Goal: Task Accomplishment & Management: Manage account settings

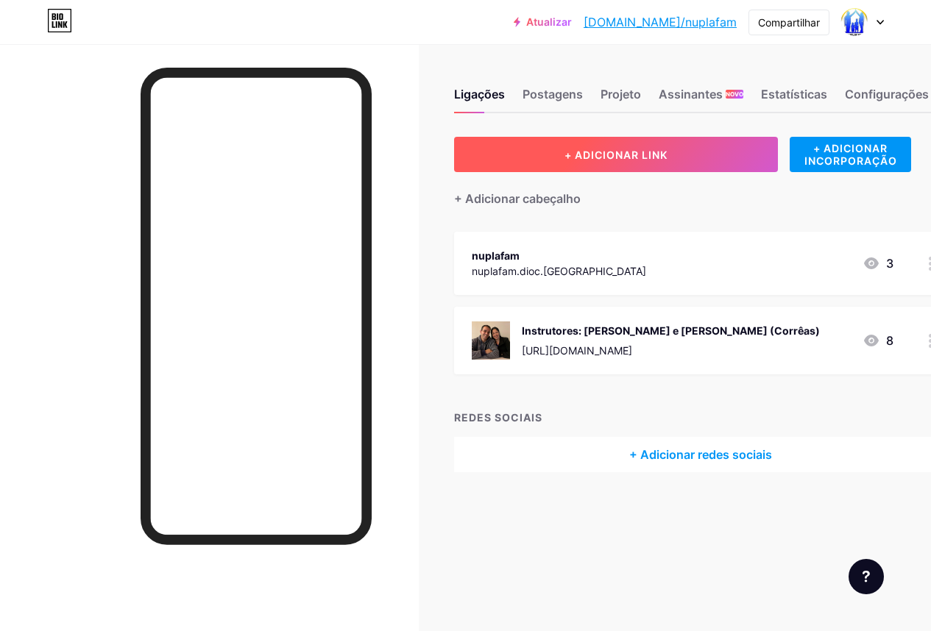
click at [637, 156] on font "+ ADICIONAR LINK" at bounding box center [615, 155] width 103 height 13
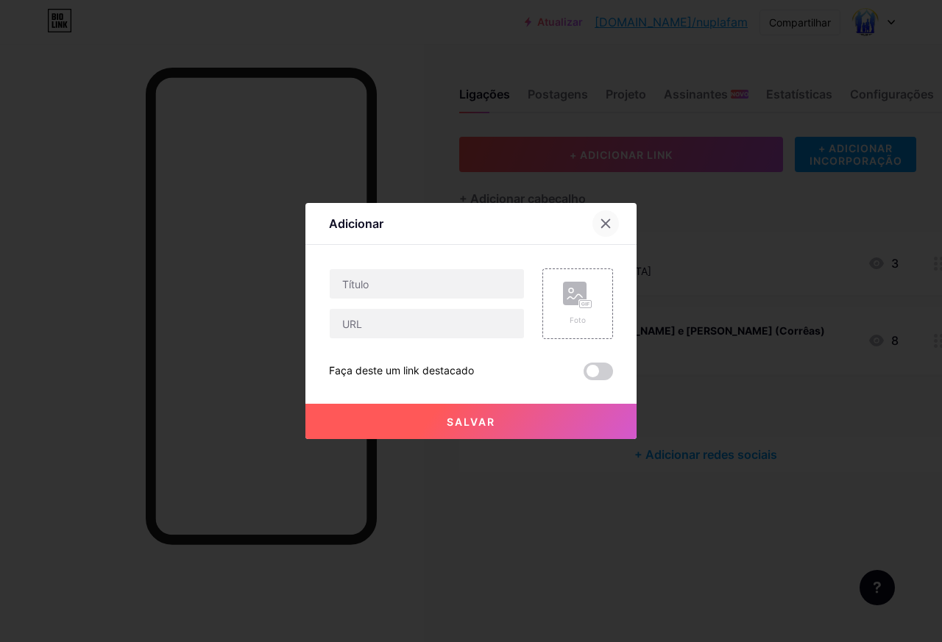
click at [602, 224] on icon at bounding box center [606, 224] width 8 height 8
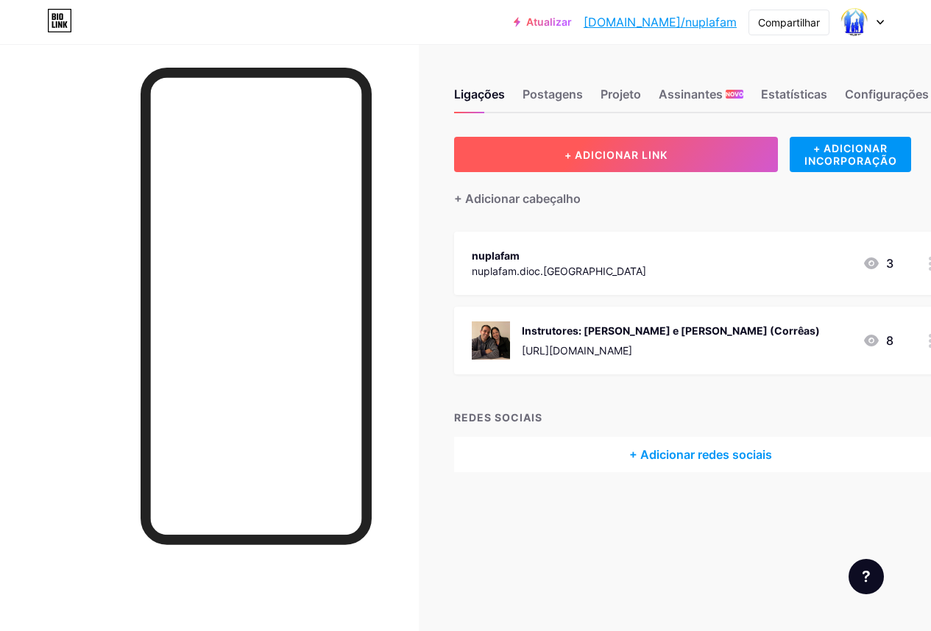
click at [580, 163] on button "+ ADICIONAR LINK" at bounding box center [616, 154] width 324 height 35
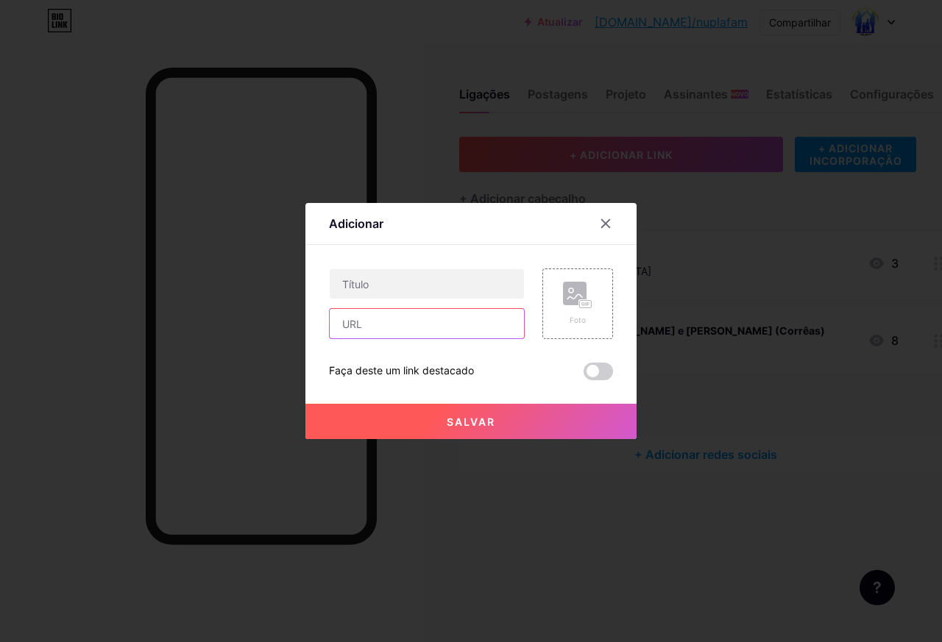
click at [399, 329] on input "text" at bounding box center [427, 323] width 194 height 29
paste input "[URL][DOMAIN_NAME]"
type input "[URL][DOMAIN_NAME]"
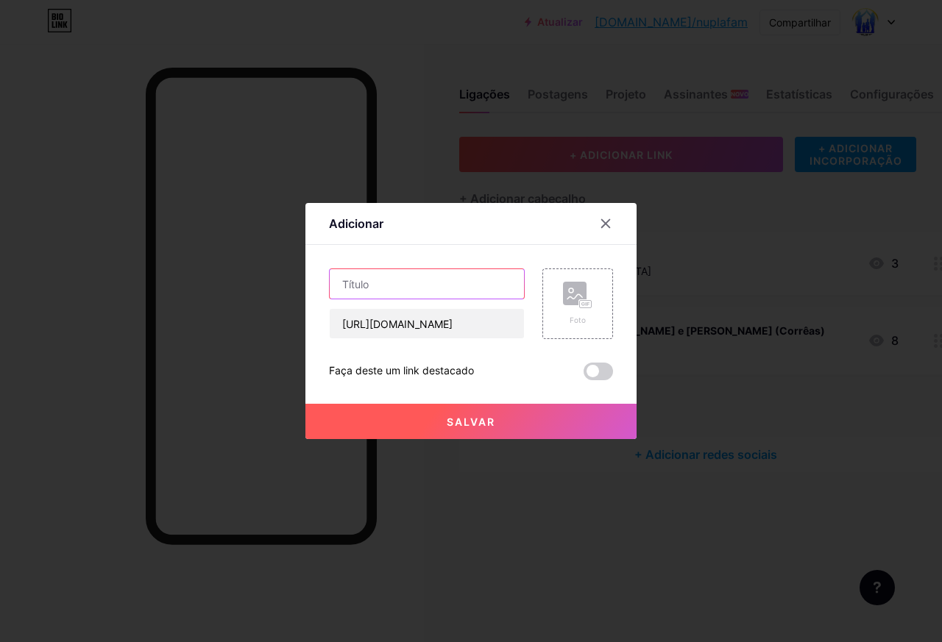
click at [383, 289] on input "text" at bounding box center [427, 283] width 194 height 29
drag, startPoint x: 462, startPoint y: 216, endPoint x: 470, endPoint y: 233, distance: 19.1
click at [426, 269] on div "Adicionar Contente YouTube Reproduza vídeos do YouTube sem sair da sua página. …" at bounding box center [470, 321] width 331 height 236
click at [541, 213] on div "Adicionar" at bounding box center [470, 227] width 331 height 35
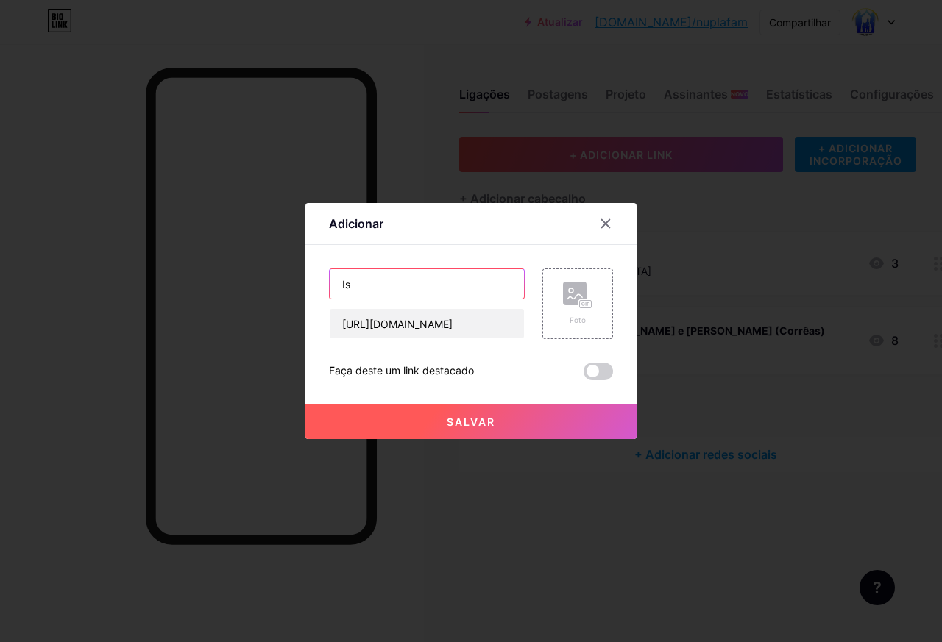
click at [396, 297] on input "Is" at bounding box center [427, 283] width 194 height 29
type input "Instrutor: [PERSON_NAME] e [PERSON_NAME]"
click at [487, 421] on font "Salvar" at bounding box center [471, 422] width 49 height 13
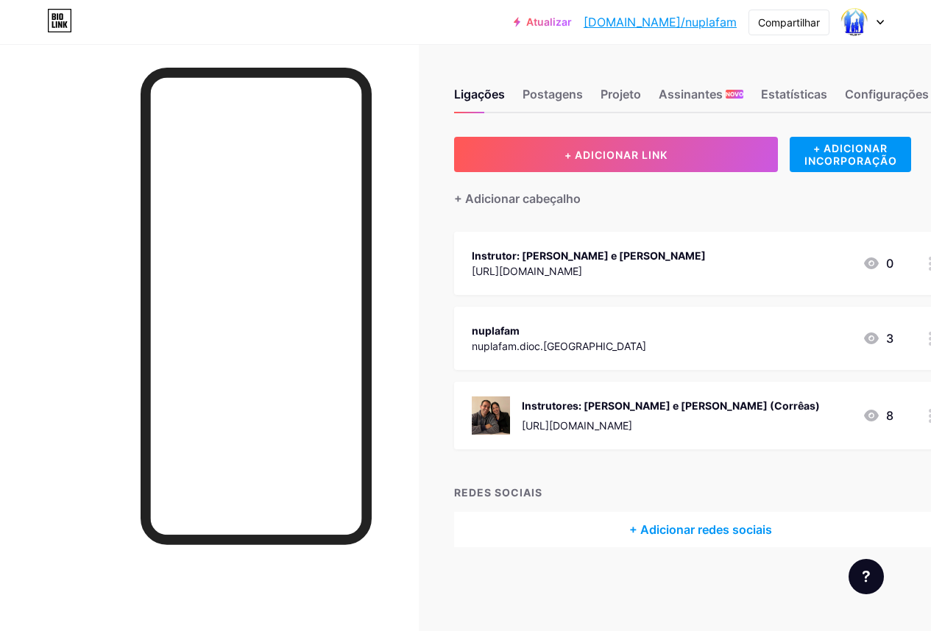
click at [501, 265] on font "[URL][DOMAIN_NAME]" at bounding box center [527, 271] width 110 height 13
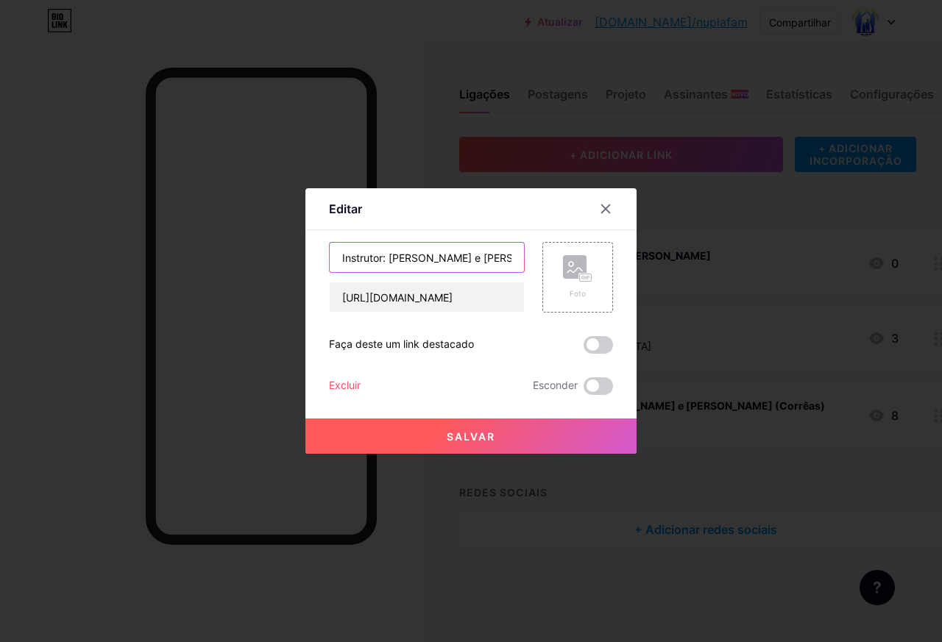
click at [500, 265] on input "Instrutor: [PERSON_NAME] e [PERSON_NAME]" at bounding box center [427, 257] width 194 height 29
type input "Instrutor: [PERSON_NAME] ( [GEOGRAPHIC_DATA] )"
click at [497, 435] on button "Salvar" at bounding box center [470, 436] width 331 height 35
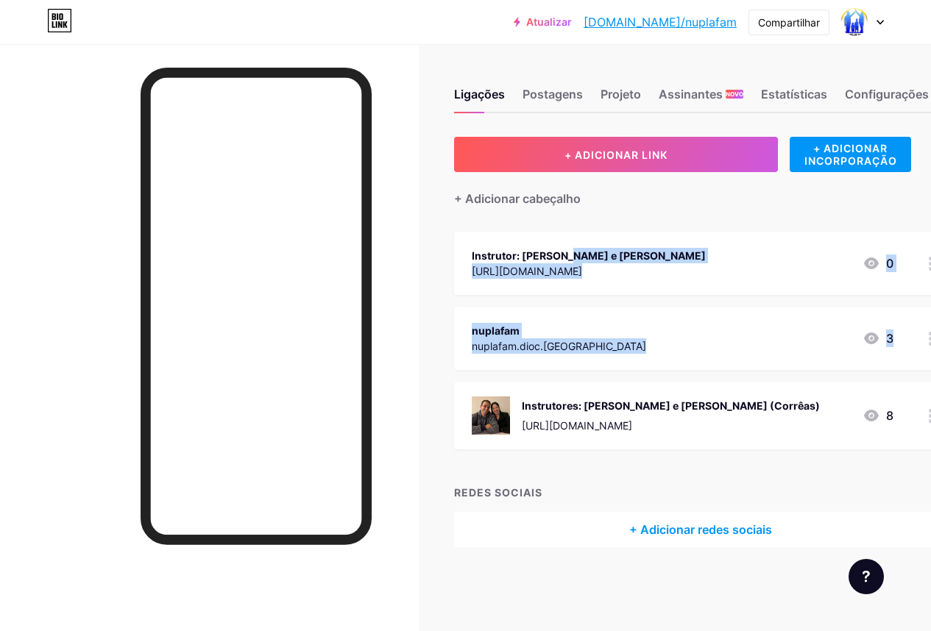
drag, startPoint x: 504, startPoint y: 261, endPoint x: 501, endPoint y: 385, distance: 124.4
click at [501, 385] on span "Instrutor: [PERSON_NAME] e [PERSON_NAME] [URL][DOMAIN_NAME] 0 nuplafam nuplafam…" at bounding box center [700, 341] width 492 height 218
click at [726, 275] on div "Instrutor: [PERSON_NAME] e [PERSON_NAME] [URL][DOMAIN_NAME] 0" at bounding box center [683, 264] width 422 height 34
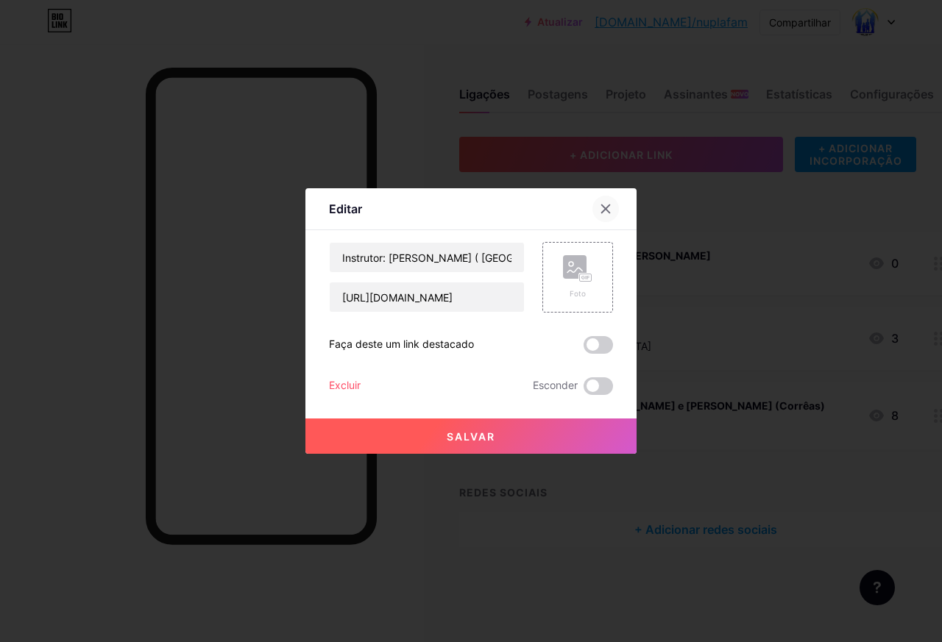
click at [600, 210] on icon at bounding box center [606, 209] width 12 height 12
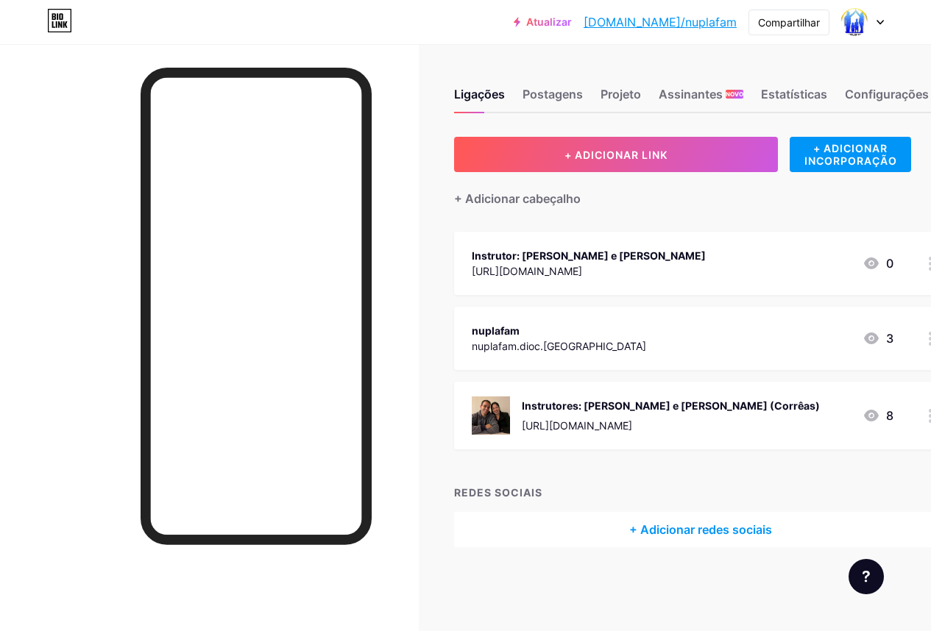
click at [451, 264] on div "Ligações Postagens Projeto Assinantes NOVO Estatísticas Configurações + ADICION…" at bounding box center [504, 332] width 1008 height 577
drag, startPoint x: 506, startPoint y: 266, endPoint x: 723, endPoint y: 256, distance: 217.3
click at [723, 256] on div "Instrutor: [PERSON_NAME] e [PERSON_NAME] [URL][DOMAIN_NAME] 0" at bounding box center [683, 264] width 422 height 34
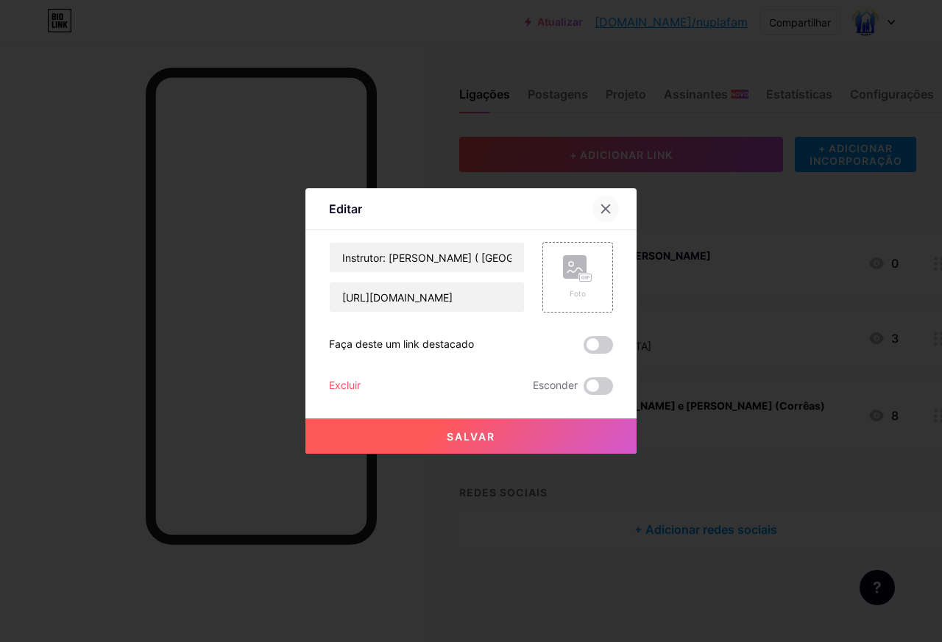
click at [604, 207] on icon at bounding box center [606, 209] width 12 height 12
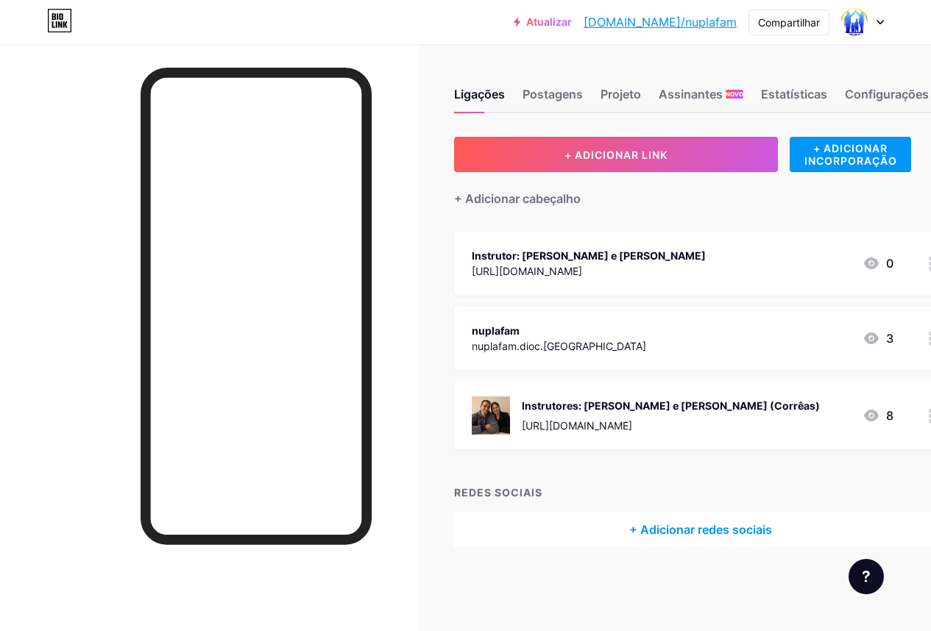
click at [534, 265] on font "[URL][DOMAIN_NAME]" at bounding box center [527, 271] width 110 height 13
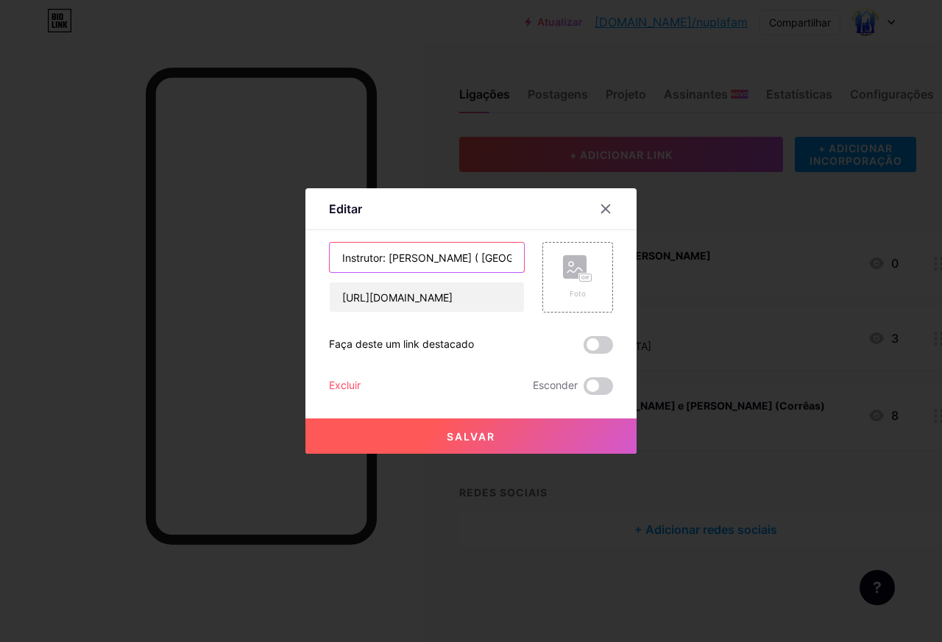
click at [374, 261] on input "Instrutor: [PERSON_NAME] ( [GEOGRAPHIC_DATA] )" at bounding box center [427, 257] width 194 height 29
type input "Instrutores: [PERSON_NAME] ( [GEOGRAPHIC_DATA] )"
click at [447, 448] on button "Salvar" at bounding box center [470, 436] width 331 height 35
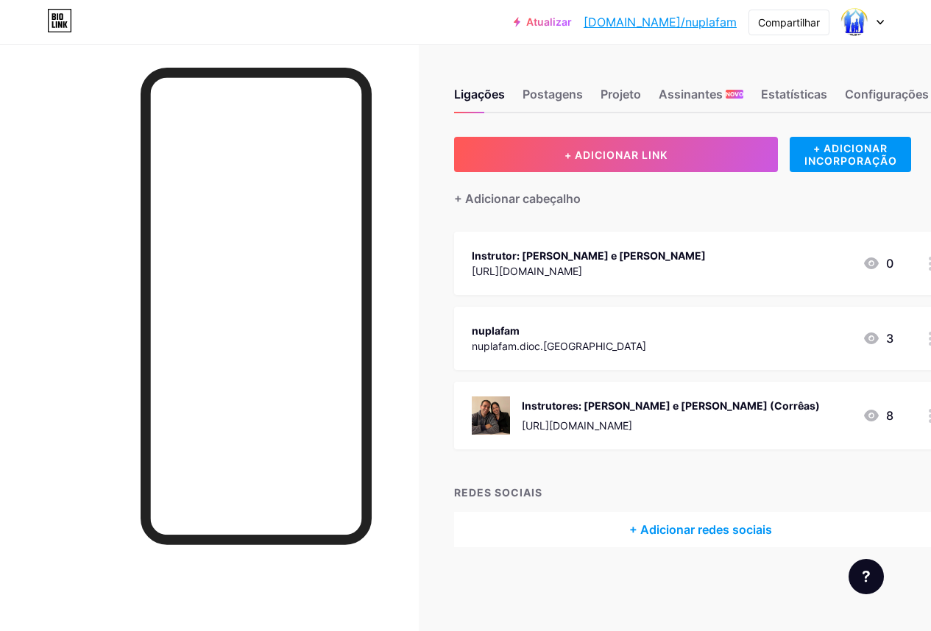
click at [500, 342] on font "nuplafam.dioc.[GEOGRAPHIC_DATA]" at bounding box center [559, 346] width 174 height 13
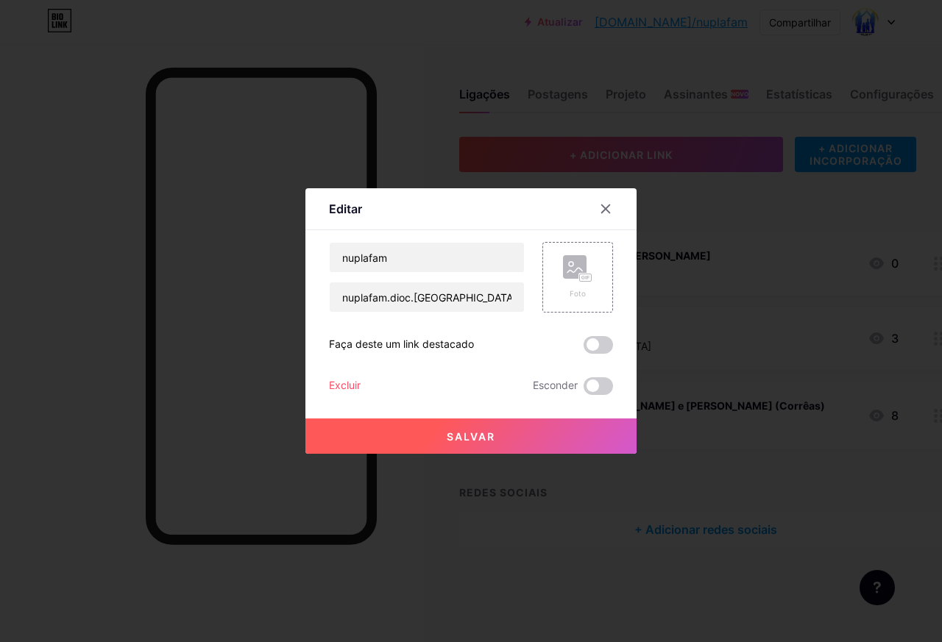
click at [342, 386] on font "Excluir" at bounding box center [345, 385] width 32 height 13
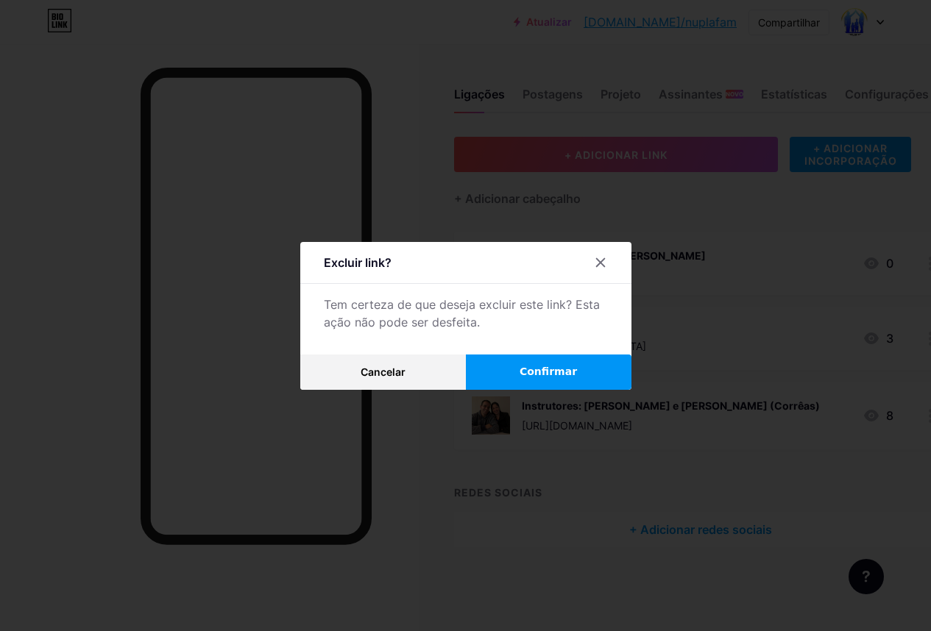
click at [546, 386] on button "Confirmar" at bounding box center [549, 372] width 166 height 35
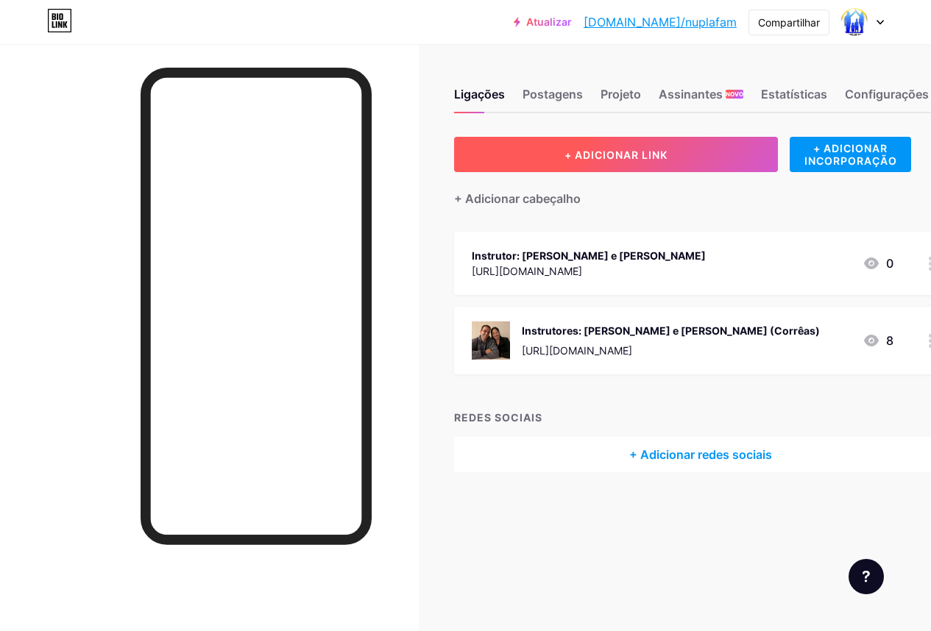
click at [589, 150] on font "+ ADICIONAR LINK" at bounding box center [615, 155] width 103 height 13
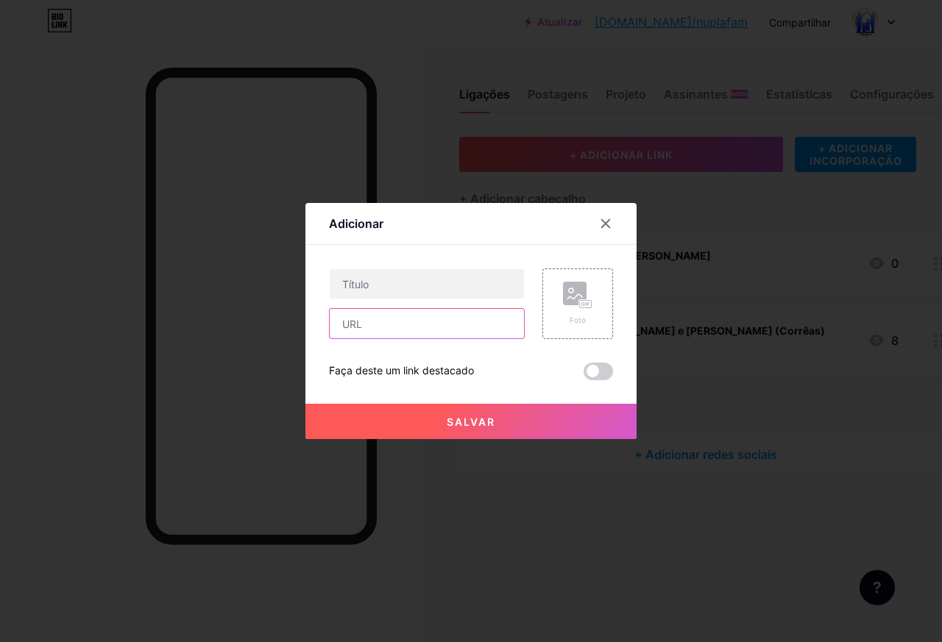
click at [402, 323] on input "text" at bounding box center [427, 323] width 194 height 29
paste input "[URL][DOMAIN_NAME]"
type input "[URL][DOMAIN_NAME]"
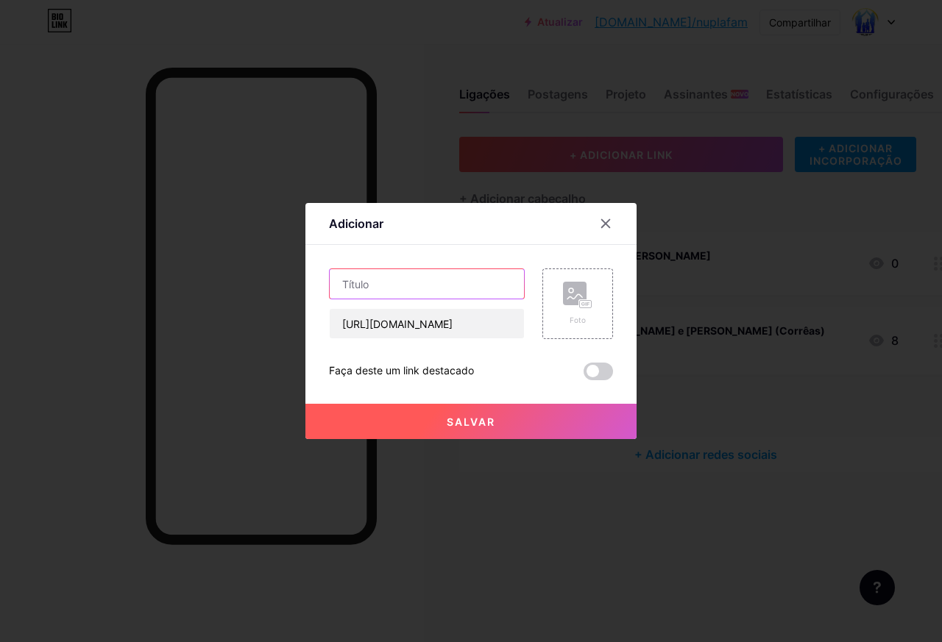
click at [431, 280] on input "text" at bounding box center [427, 283] width 194 height 29
click at [408, 287] on input "Instrutores: CArol e Diego" at bounding box center [427, 283] width 194 height 29
click at [476, 287] on input "Instrutores: [PERSON_NAME] e [PERSON_NAME]" at bounding box center [427, 283] width 194 height 29
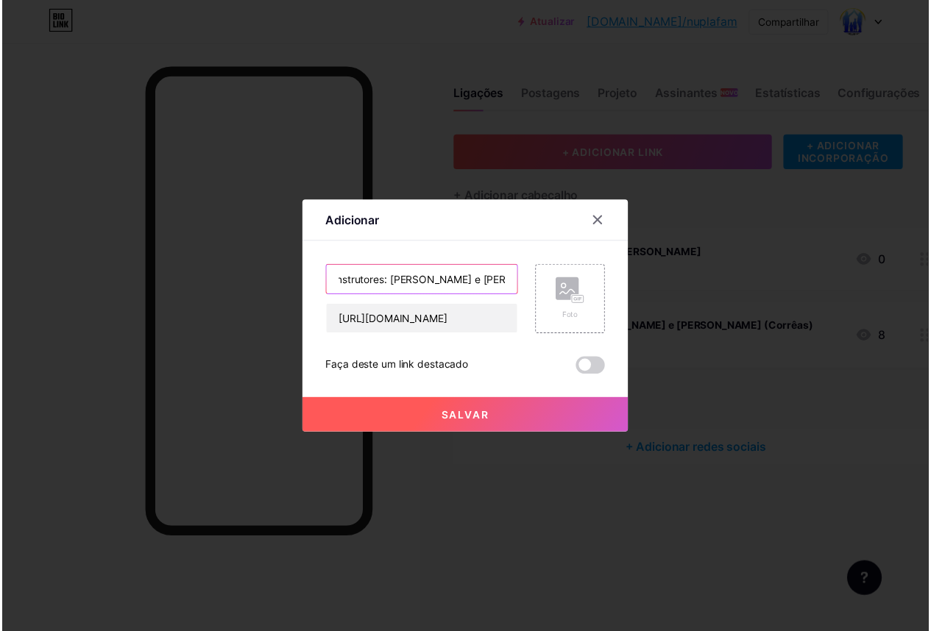
scroll to position [0, 9]
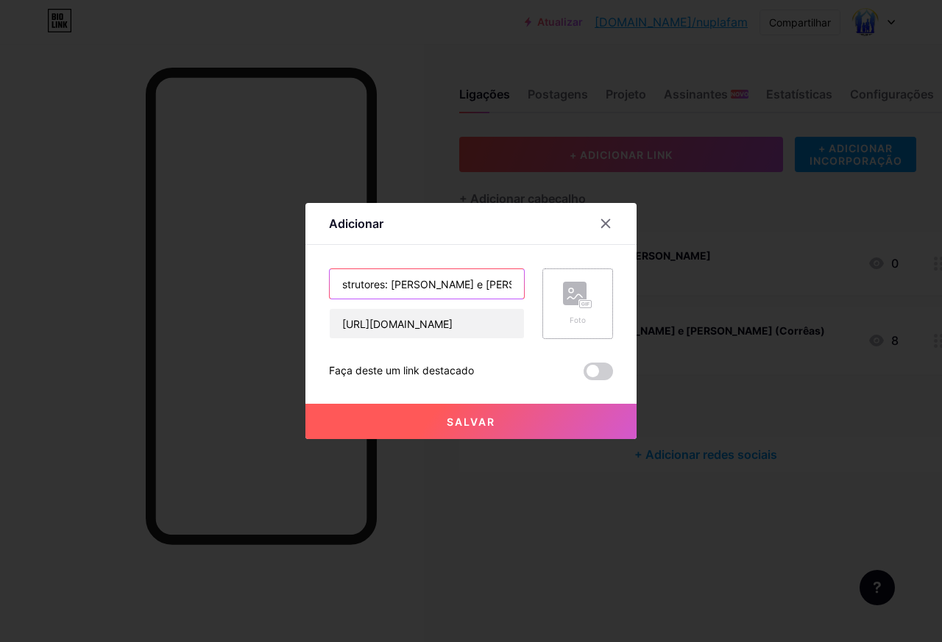
type input "Instrutores: [PERSON_NAME] e [PERSON_NAME] ( Corrêas )"
click at [571, 299] on rect at bounding box center [575, 294] width 24 height 24
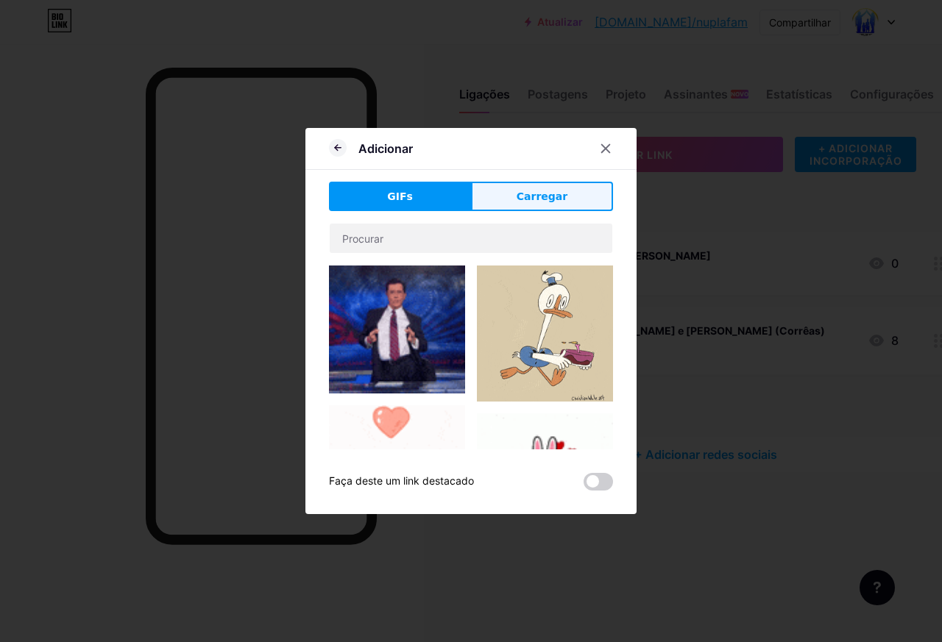
click at [534, 191] on font "Carregar" at bounding box center [542, 197] width 51 height 12
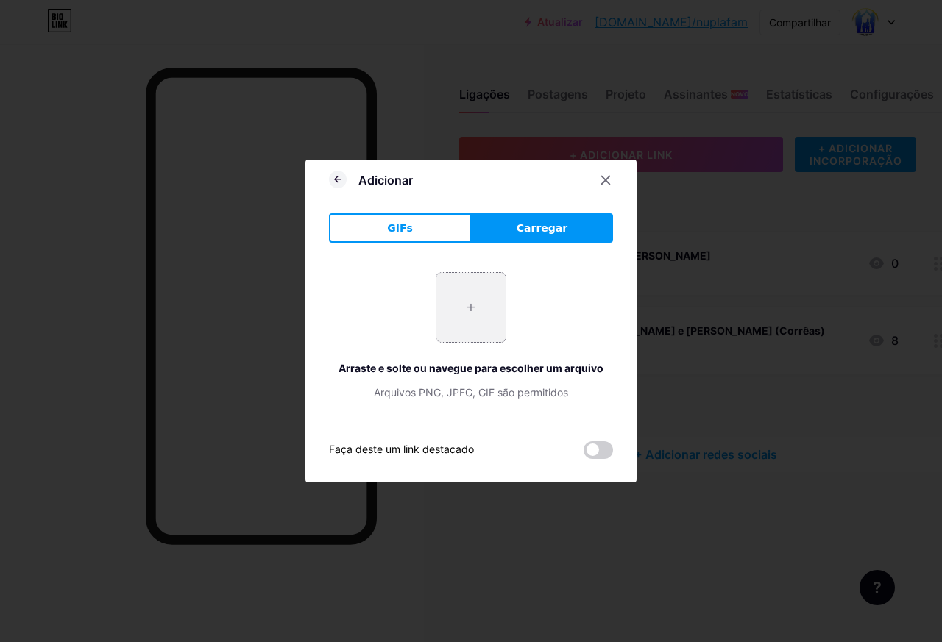
click at [464, 308] on input "file" at bounding box center [470, 307] width 69 height 69
type input "C:\fakepath\WhatsApp Image [DATE] 00.08.37.jpeg"
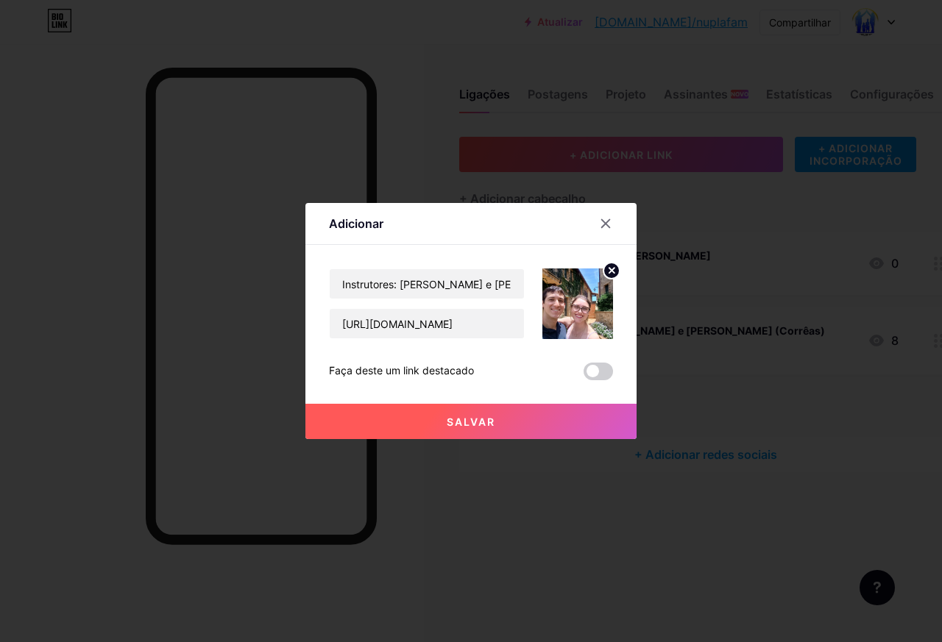
click at [460, 429] on button "Salvar" at bounding box center [470, 421] width 331 height 35
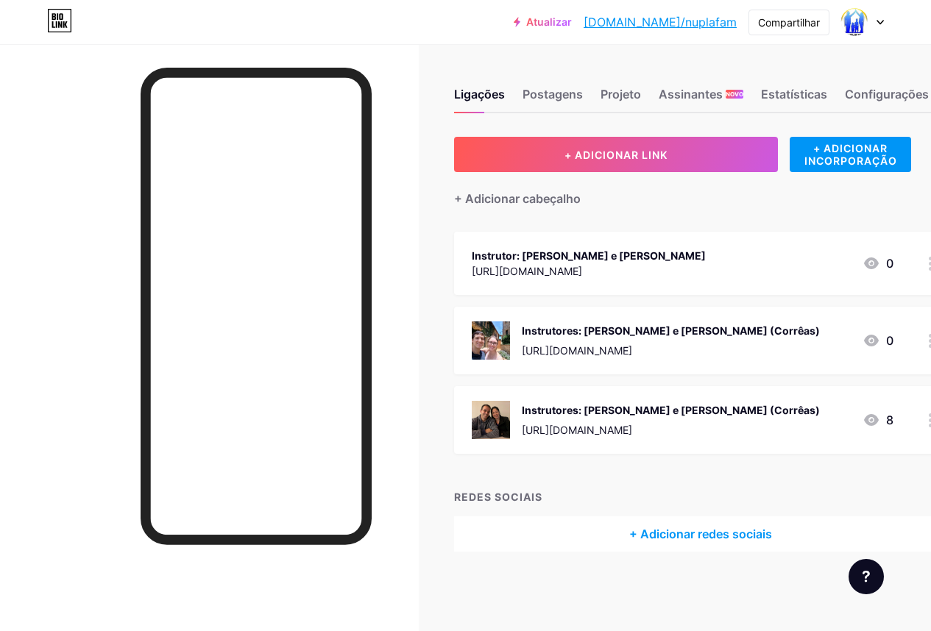
click at [596, 255] on font "Instrutor: [PERSON_NAME] e [PERSON_NAME]" at bounding box center [589, 255] width 234 height 13
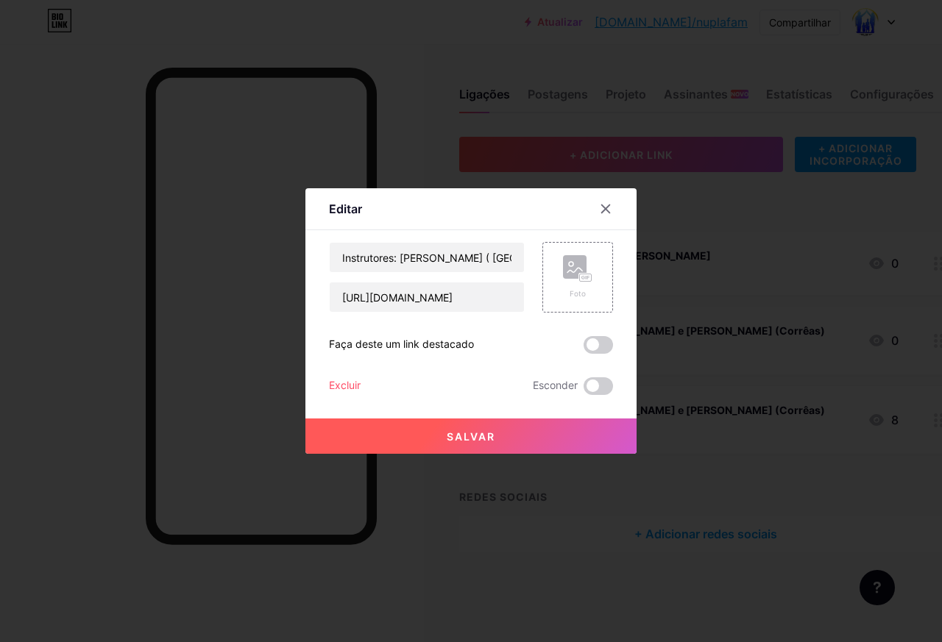
click at [514, 430] on button "Salvar" at bounding box center [470, 436] width 331 height 35
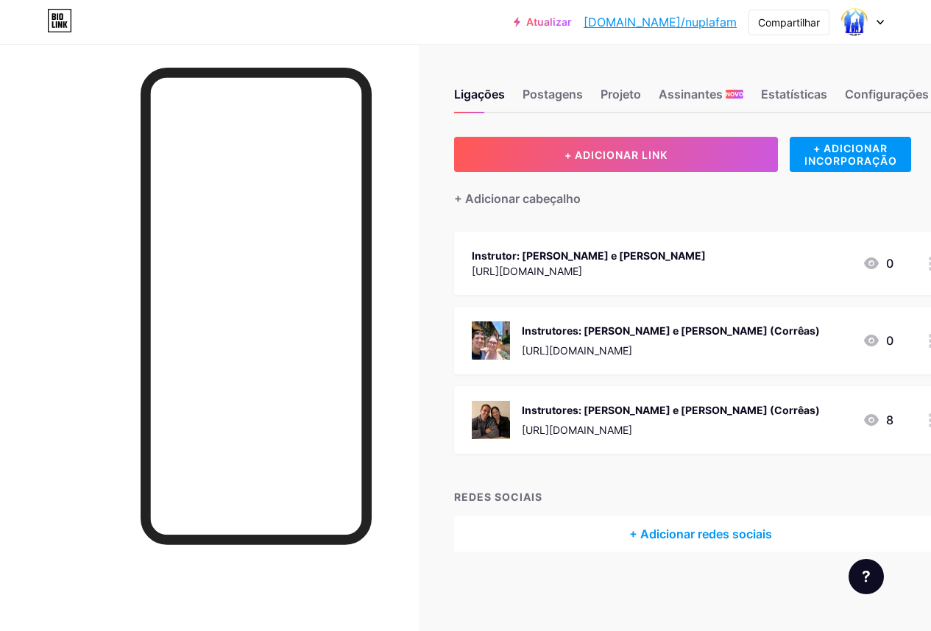
click at [651, 414] on font "Instrutores: [PERSON_NAME] e [PERSON_NAME] (Corrêas)" at bounding box center [671, 410] width 298 height 13
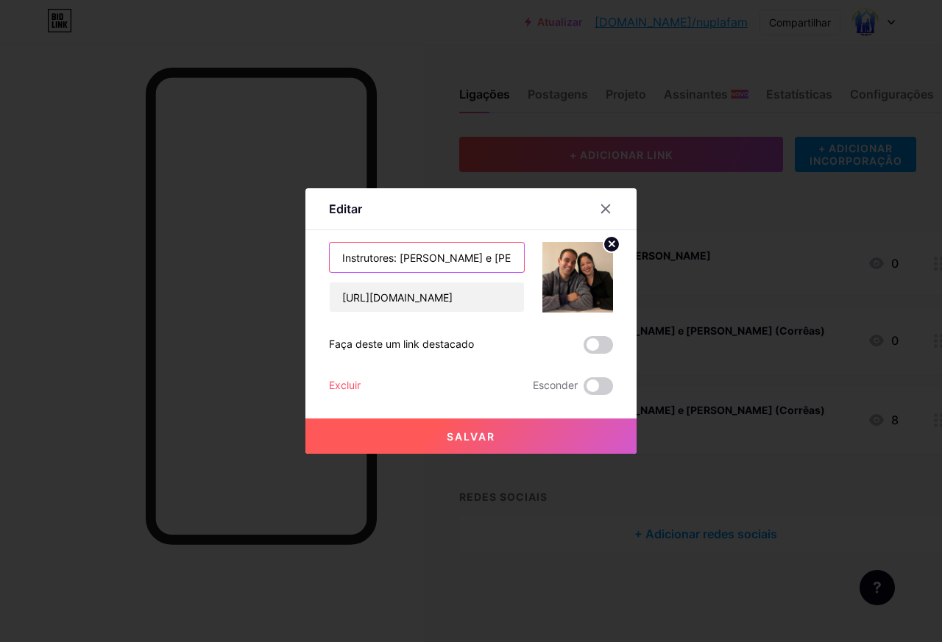
click at [500, 260] on input "Instrutores: [PERSON_NAME] e [PERSON_NAME] ( Corrêas )" at bounding box center [427, 257] width 194 height 29
click at [495, 435] on button "Salvar" at bounding box center [470, 436] width 331 height 35
